Goal: Task Accomplishment & Management: Manage account settings

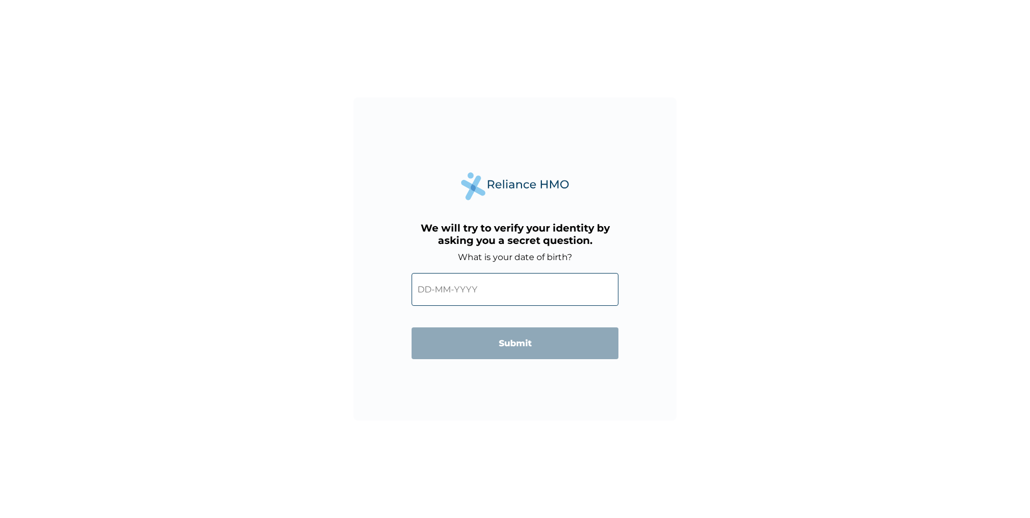
click at [481, 286] on input "text" at bounding box center [515, 289] width 207 height 33
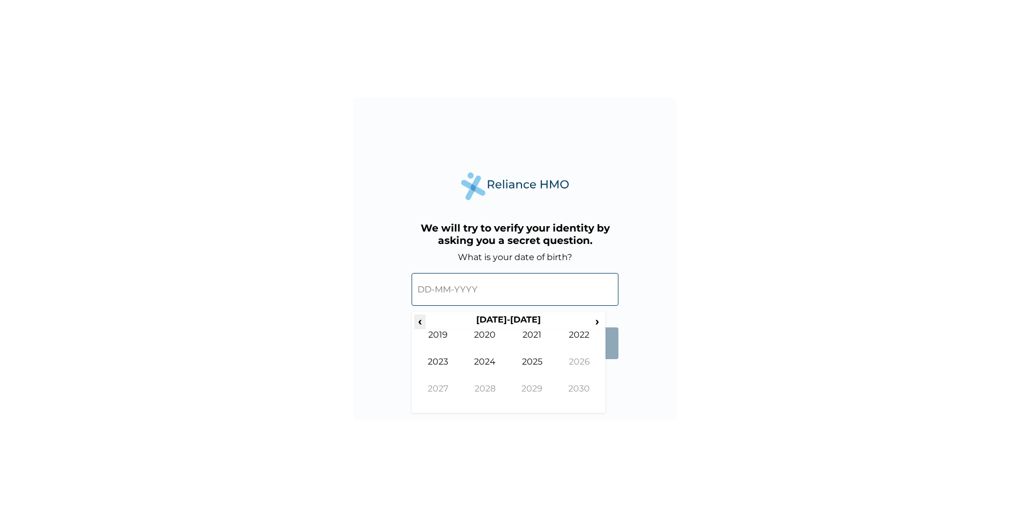
click at [418, 321] on span "‹" at bounding box center [419, 321] width 11 height 13
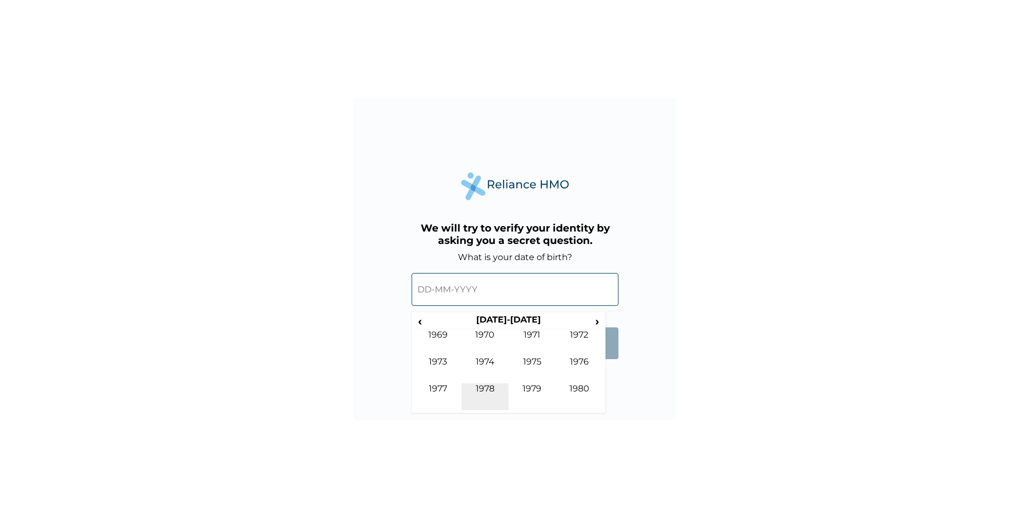
click at [486, 389] on td "1978" at bounding box center [485, 397] width 47 height 27
click at [579, 334] on td "Apr" at bounding box center [579, 343] width 47 height 27
click at [457, 379] on td "10" at bounding box center [454, 382] width 27 height 15
type input "10-04-1978"
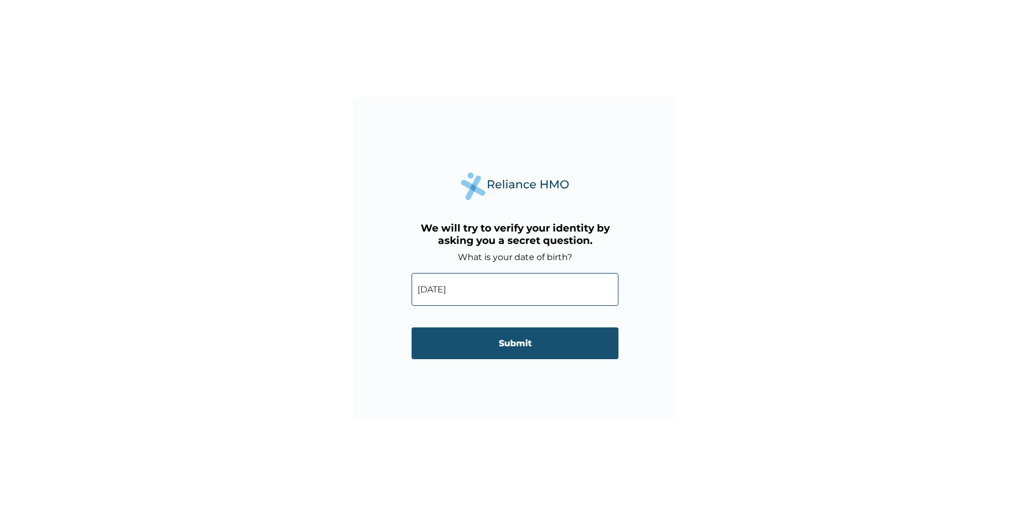
click at [514, 344] on input "Submit" at bounding box center [515, 344] width 207 height 32
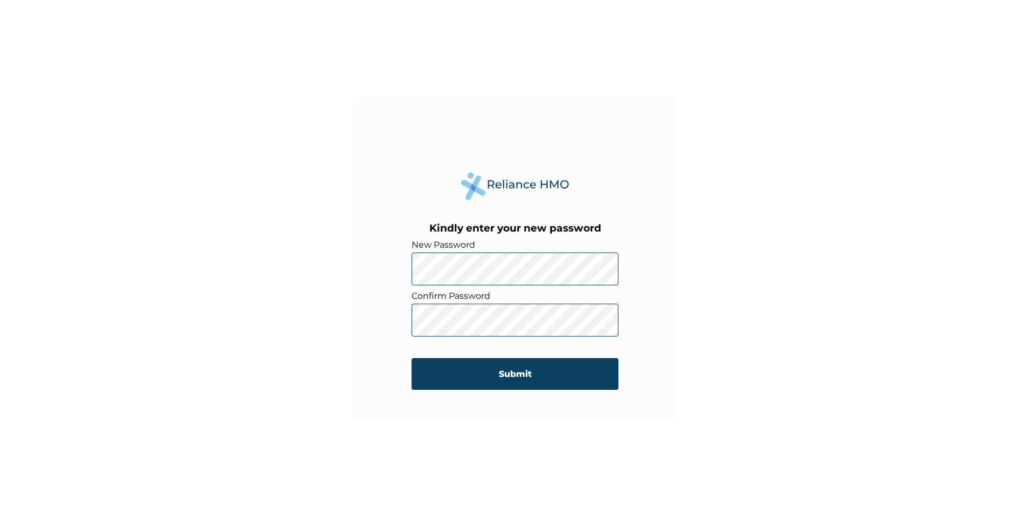
click at [811, 258] on div "Kindly enter your new password New Password Confirm Password Submit" at bounding box center [515, 259] width 1030 height 518
click at [517, 372] on input "Submit" at bounding box center [515, 374] width 207 height 32
